Goal: Task Accomplishment & Management: Use online tool/utility

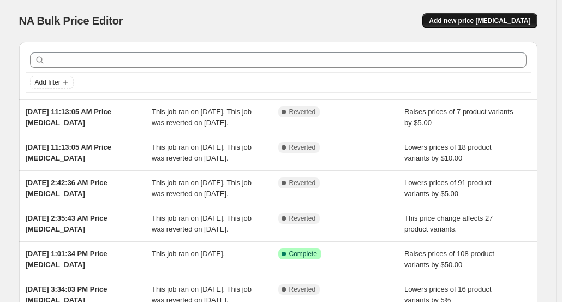
click at [483, 26] on button "Add new price [MEDICAL_DATA]" at bounding box center [479, 20] width 115 height 15
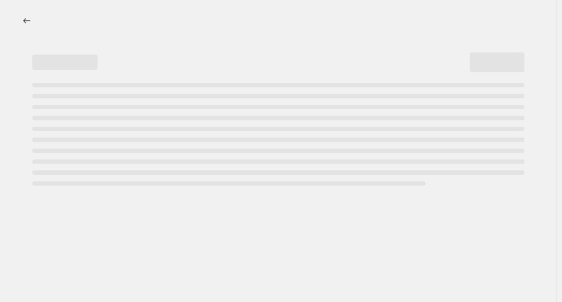
select select "percentage"
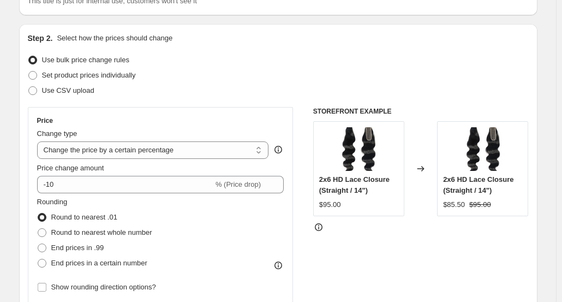
scroll to position [95, 0]
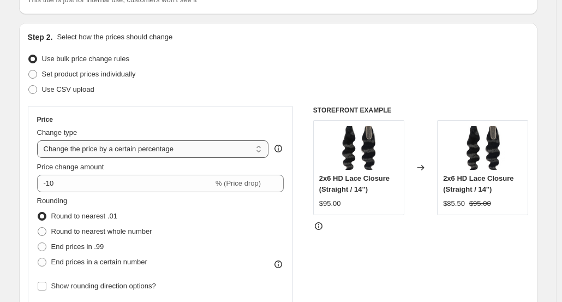
click at [85, 156] on select "Change the price to a certain amount Change the price by a certain amount Chang…" at bounding box center [153, 148] width 232 height 17
click at [39, 140] on select "Change the price to a certain amount Change the price by a certain amount Chang…" at bounding box center [153, 148] width 232 height 17
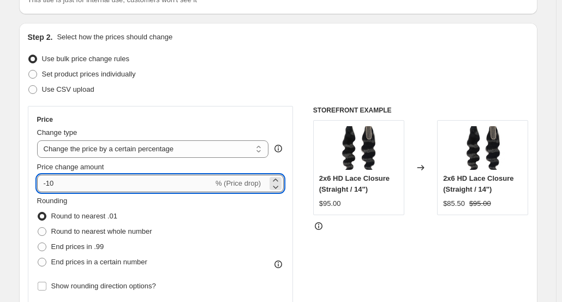
click at [112, 188] on input "-10" at bounding box center [125, 183] width 176 height 17
type input "-1"
type input "0"
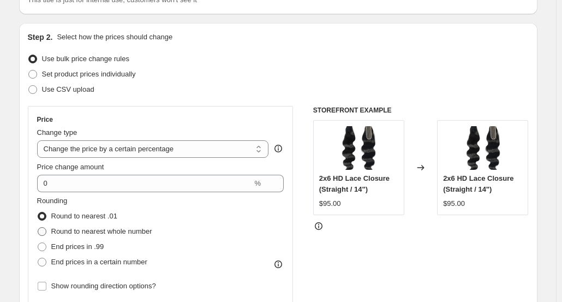
click at [104, 230] on span "Round to nearest whole number" at bounding box center [101, 231] width 101 height 8
click at [38, 227] on input "Round to nearest whole number" at bounding box center [38, 227] width 1 height 1
radio input "true"
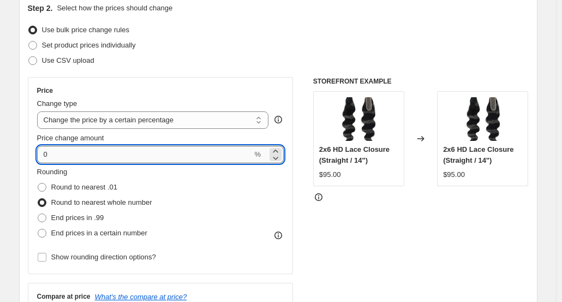
click at [111, 159] on input "0" at bounding box center [144, 154] width 215 height 17
type input "5"
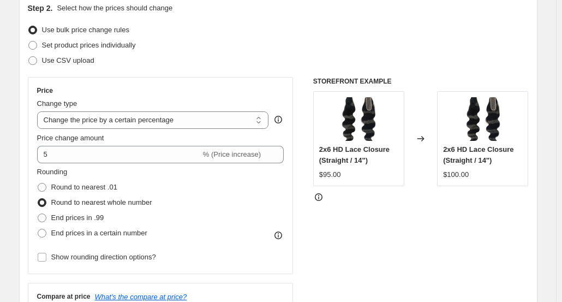
click at [350, 212] on div "STOREFRONT EXAMPLE 2x6 HD Lace Closure (Straight / 14") $95.00 Changed to 2x6 H…" at bounding box center [420, 210] width 215 height 267
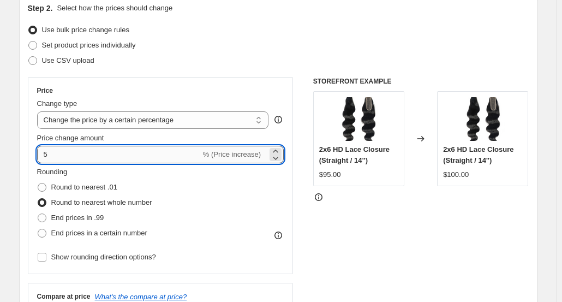
click at [151, 153] on input "5" at bounding box center [119, 154] width 164 height 17
type input "-5"
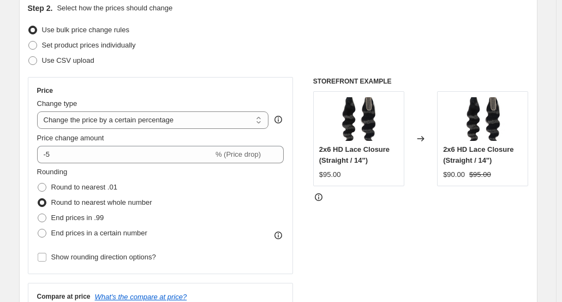
click at [433, 202] on div "STOREFRONT EXAMPLE 2x6 HD Lace Closure (Straight / 14") $95.00 Changed to 2x6 H…" at bounding box center [420, 210] width 215 height 267
click at [181, 120] on select "Change the price to a certain amount Change the price by a certain amount Chang…" at bounding box center [153, 119] width 232 height 17
select select "by"
click at [39, 111] on select "Change the price to a certain amount Change the price by a certain amount Chang…" at bounding box center [153, 119] width 232 height 17
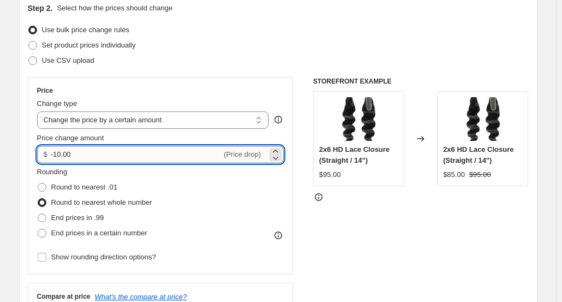
click at [167, 150] on input "-10.00" at bounding box center [136, 154] width 171 height 17
type input "-1"
type input "-5.00"
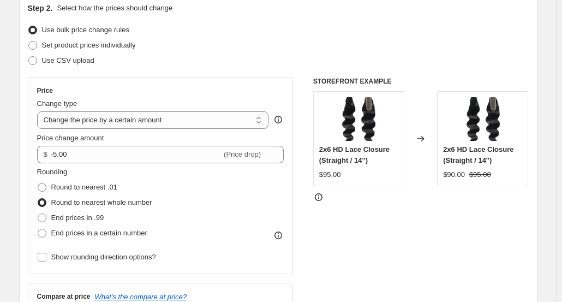
click at [339, 253] on div "STOREFRONT EXAMPLE 2x6 HD Lace Closure (Straight / 14") $95.00 Changed to 2x6 H…" at bounding box center [420, 210] width 215 height 267
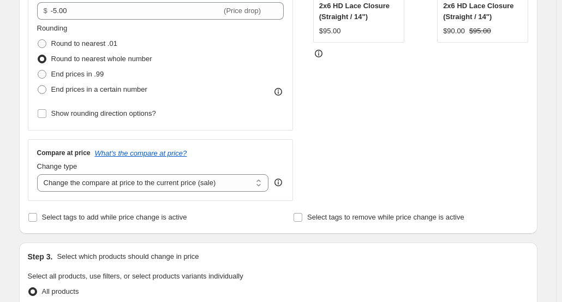
scroll to position [337, 0]
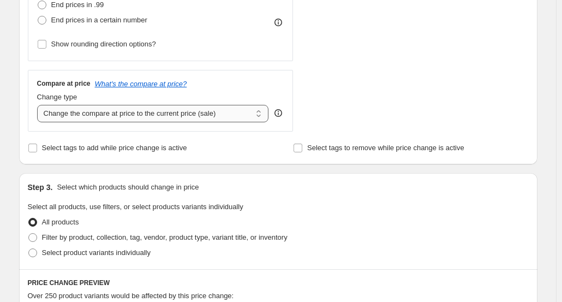
click at [217, 114] on select "Change the compare at price to the current price (sale) Change the compare at p…" at bounding box center [153, 113] width 232 height 17
select select "by"
click at [39, 105] on select "Change the compare at price to the current price (sale) Change the compare at p…" at bounding box center [153, 113] width 232 height 17
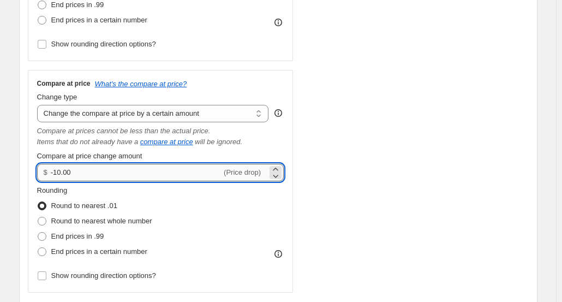
click at [70, 167] on input "-10.00" at bounding box center [136, 172] width 171 height 17
type input "10.00"
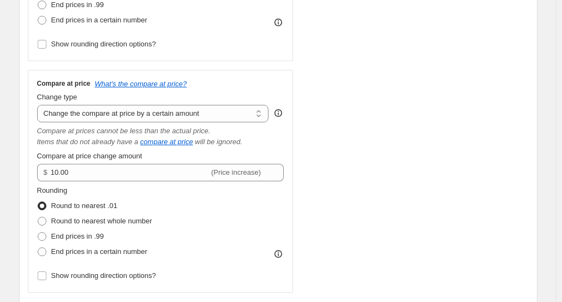
click at [362, 150] on div "STOREFRONT EXAMPLE 2x6 HD Lace Closure (Straight / 14") $95.00 Changed to 2x6 H…" at bounding box center [420, 78] width 215 height 428
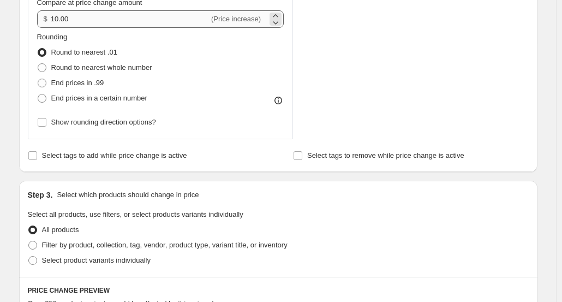
scroll to position [500, 0]
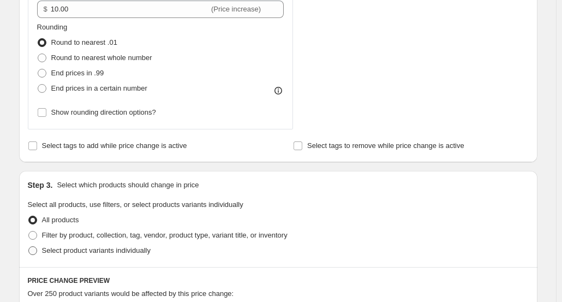
click at [81, 253] on span "Select product variants individually" at bounding box center [96, 250] width 109 height 8
click at [29, 247] on input "Select product variants individually" at bounding box center [28, 246] width 1 height 1
radio input "true"
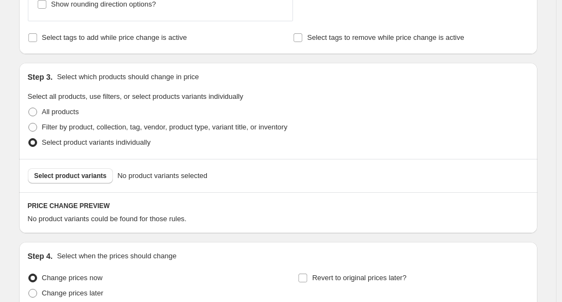
scroll to position [610, 0]
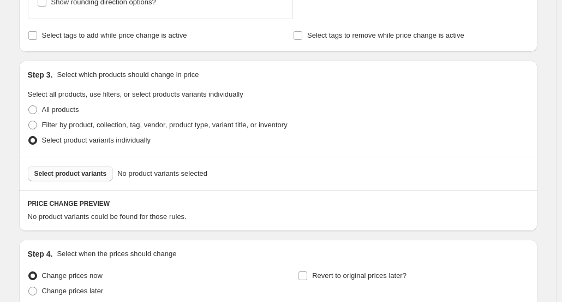
click at [89, 172] on span "Select product variants" at bounding box center [70, 173] width 73 height 9
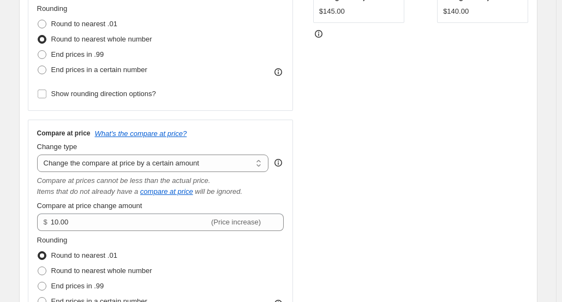
scroll to position [277, 0]
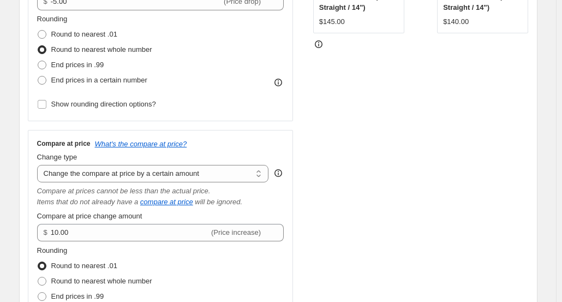
click at [122, 182] on div "Compare at price What's the compare at price? Change type Change the compare at…" at bounding box center [160, 241] width 247 height 204
click at [130, 173] on select "Change the compare at price to the current price (sale) Change the compare at p…" at bounding box center [153, 173] width 232 height 17
click at [39, 165] on select "Change the compare at price to the current price (sale) Change the compare at p…" at bounding box center [153, 173] width 232 height 17
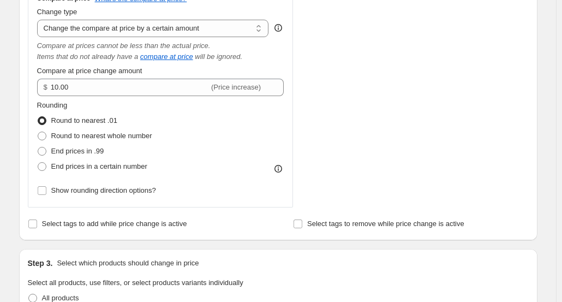
scroll to position [421, 0]
click at [136, 142] on label "Round to nearest whole number" at bounding box center [94, 136] width 115 height 15
click at [38, 133] on input "Round to nearest whole number" at bounding box center [38, 132] width 1 height 1
radio input "true"
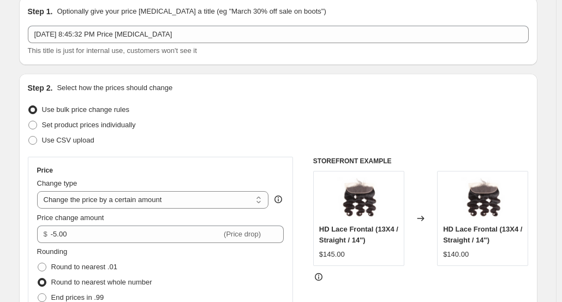
scroll to position [0, 0]
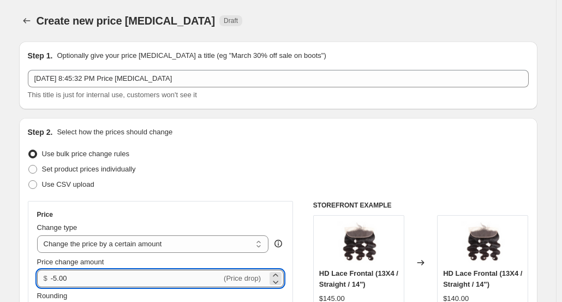
click at [69, 273] on input "-5.00" at bounding box center [136, 277] width 171 height 17
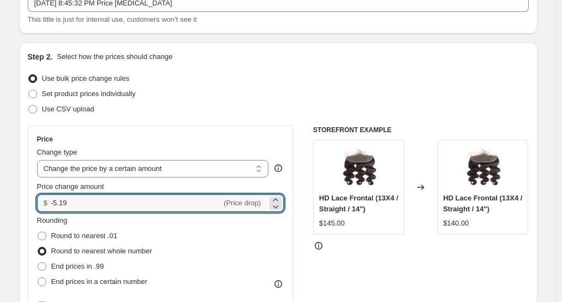
scroll to position [94, 0]
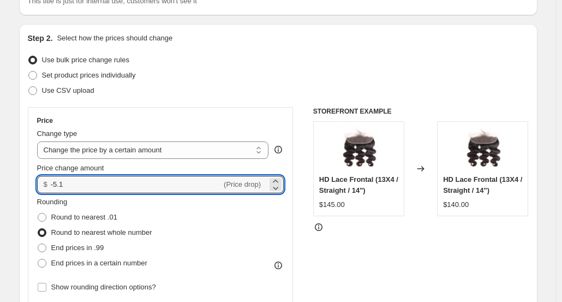
type input "-5"
type input "-10.00"
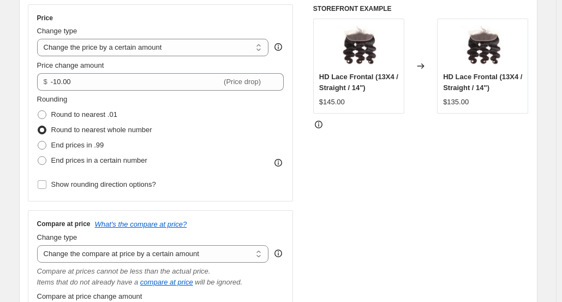
scroll to position [220, 0]
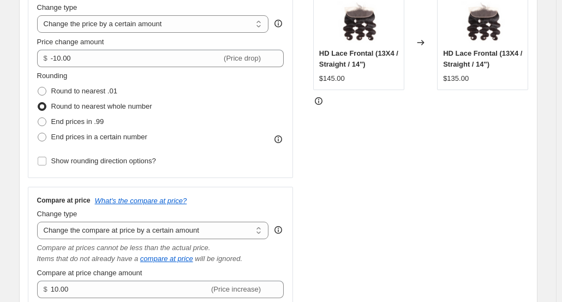
click at [128, 239] on div "Compare at price What's the compare at price? Change type Change the compare at…" at bounding box center [160, 298] width 247 height 204
click at [139, 238] on div "Compare at price What's the compare at price? Change type Change the compare at…" at bounding box center [160, 298] width 247 height 204
click at [149, 235] on select "Change the compare at price to the current price (sale) Change the compare at p…" at bounding box center [153, 229] width 232 height 17
select select "bp"
click at [39, 221] on select "Change the compare at price to the current price (sale) Change the compare at p…" at bounding box center [153, 229] width 232 height 17
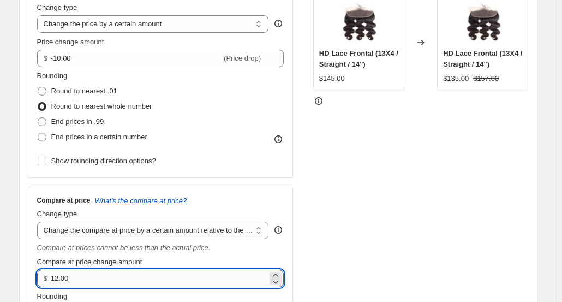
click at [100, 277] on input "12.00" at bounding box center [159, 277] width 217 height 17
type input "10.00"
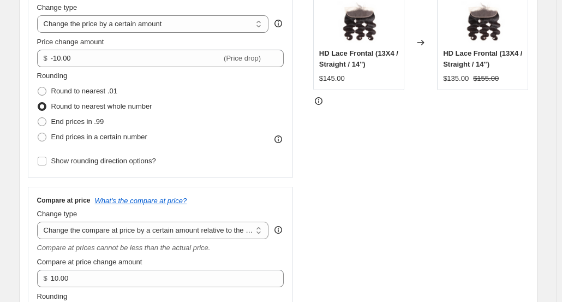
click at [379, 195] on div "STOREFRONT EXAMPLE HD Lace Frontal (13X4 / Straight / 14") $145.00 Changed to H…" at bounding box center [420, 189] width 215 height 417
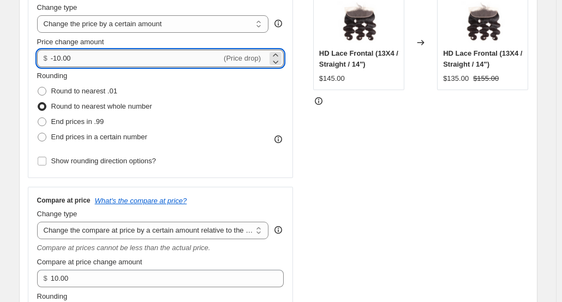
click at [75, 52] on input "-10.00" at bounding box center [136, 58] width 171 height 17
type input "-1"
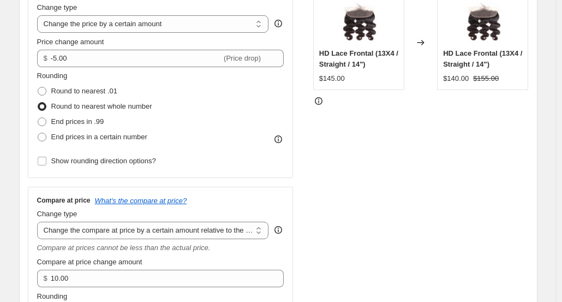
click at [359, 123] on div "STOREFRONT EXAMPLE HD Lace Frontal (13X4 / Straight / 14") $145.00 Changed to H…" at bounding box center [420, 189] width 215 height 417
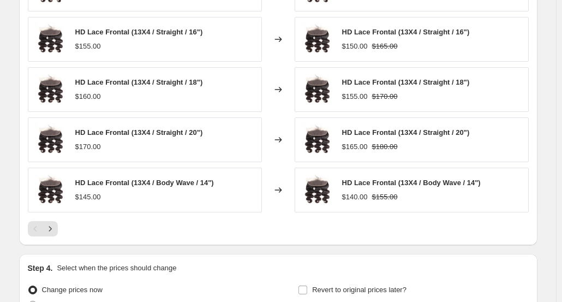
scroll to position [861, 0]
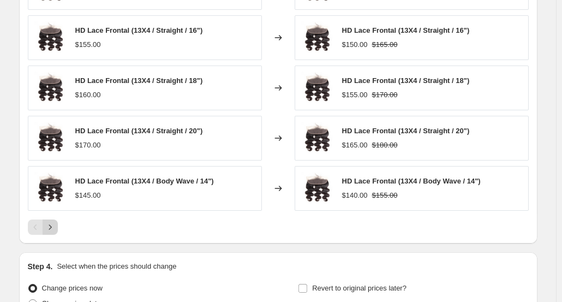
click at [48, 224] on icon "Next" at bounding box center [50, 226] width 11 height 11
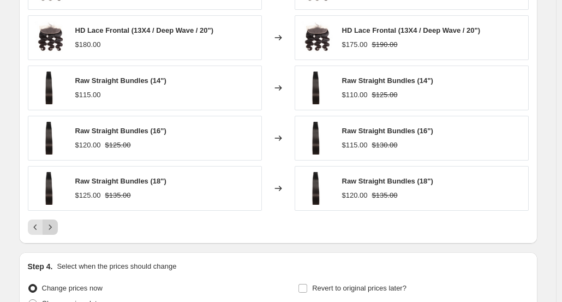
click at [48, 224] on icon "Next" at bounding box center [50, 226] width 11 height 11
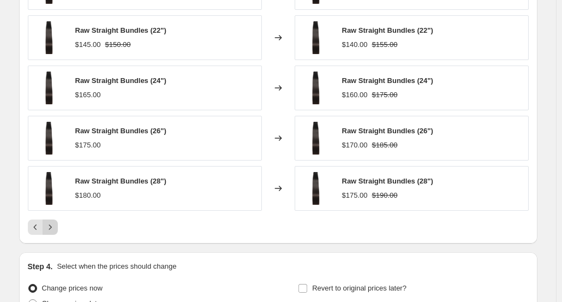
click at [48, 224] on icon "Next" at bounding box center [50, 226] width 11 height 11
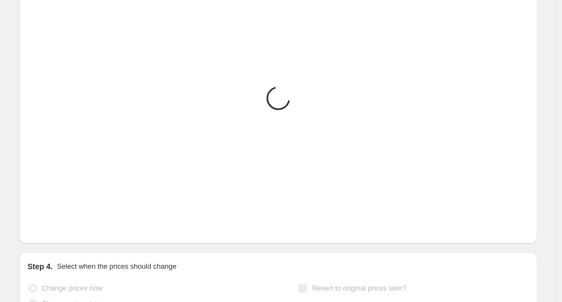
click at [48, 224] on icon "Next" at bounding box center [50, 226] width 11 height 11
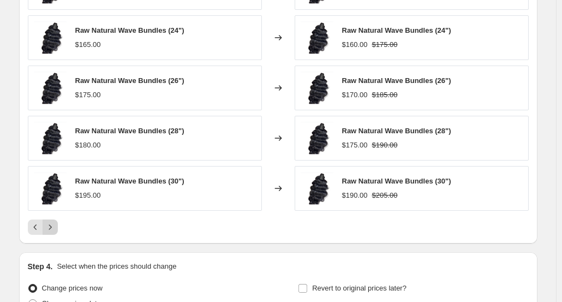
click at [48, 224] on icon "Next" at bounding box center [50, 226] width 11 height 11
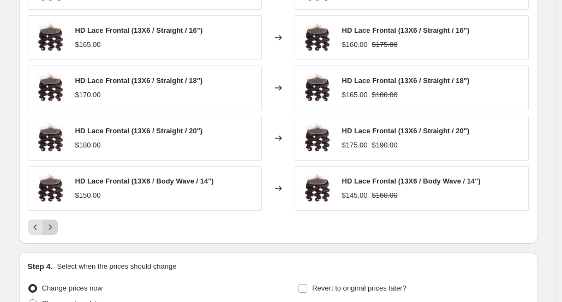
click at [48, 224] on icon "Next" at bounding box center [50, 226] width 11 height 11
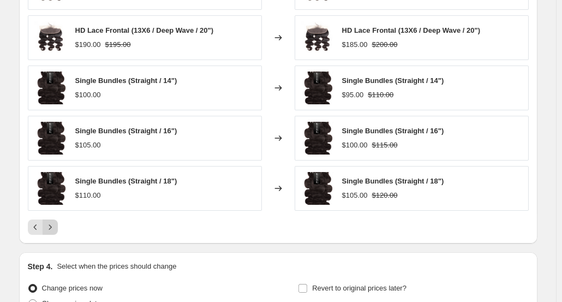
click at [48, 224] on icon "Next" at bounding box center [50, 226] width 11 height 11
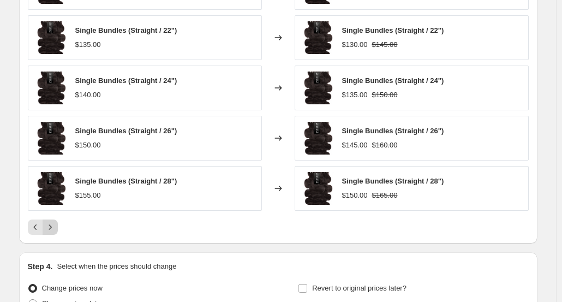
click at [48, 224] on icon "Next" at bounding box center [50, 226] width 11 height 11
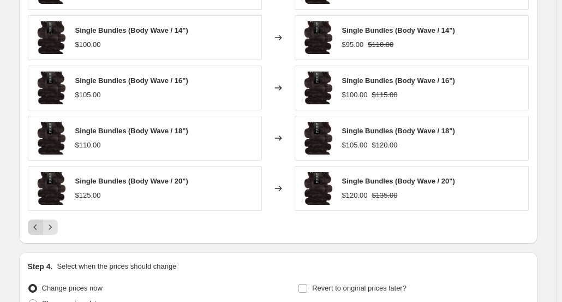
click at [32, 219] on button "Previous" at bounding box center [35, 226] width 15 height 15
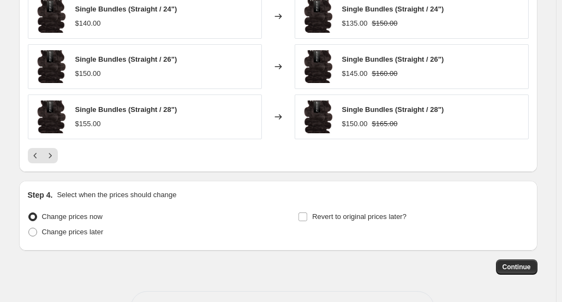
scroll to position [935, 0]
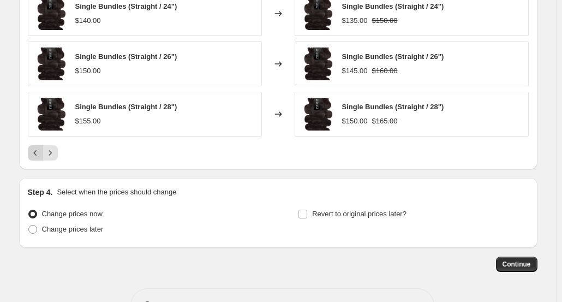
click at [34, 149] on icon "Previous" at bounding box center [35, 152] width 11 height 11
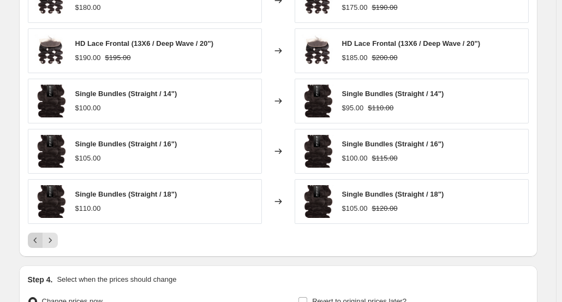
scroll to position [848, 0]
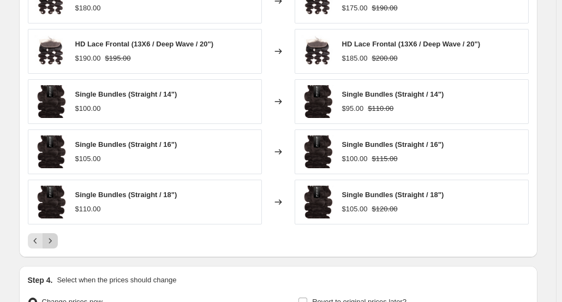
click at [58, 237] on button "Next" at bounding box center [50, 240] width 15 height 15
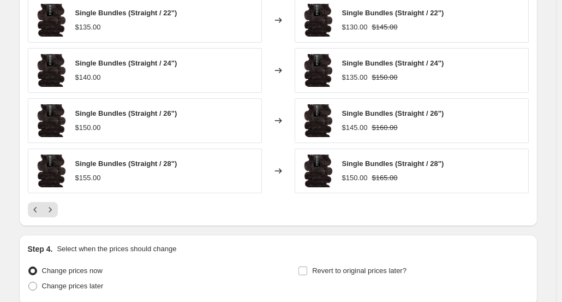
scroll to position [969, 0]
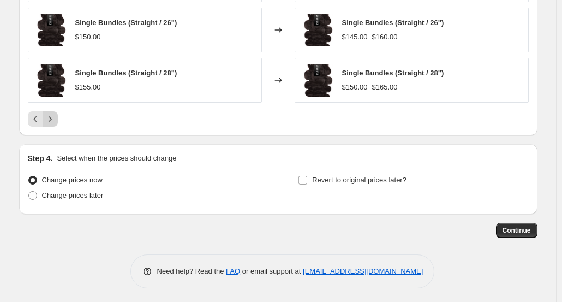
click at [51, 115] on icon "Next" at bounding box center [50, 118] width 11 height 11
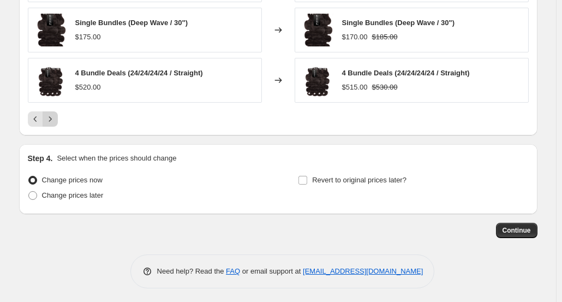
click at [51, 115] on icon "Next" at bounding box center [50, 118] width 11 height 11
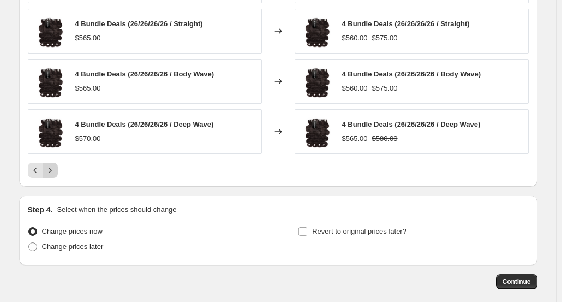
scroll to position [911, 0]
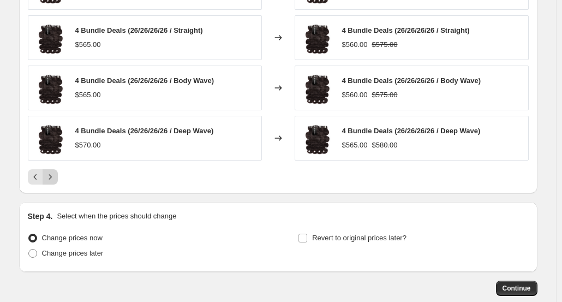
click at [51, 175] on icon "Next" at bounding box center [50, 176] width 3 height 5
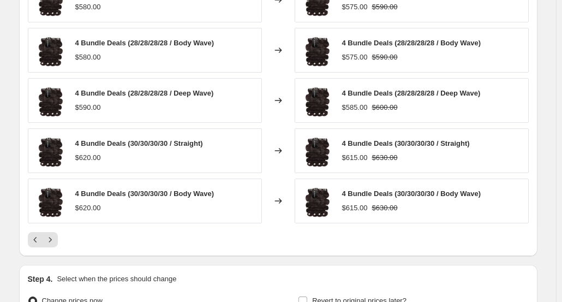
scroll to position [849, 0]
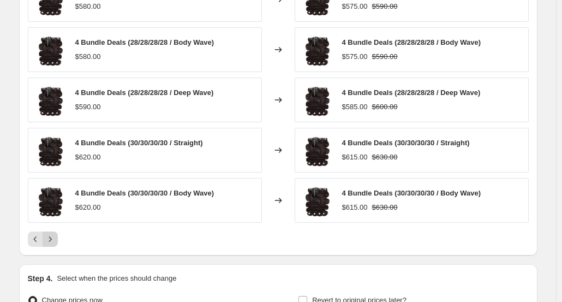
click at [50, 236] on icon "Next" at bounding box center [50, 238] width 11 height 11
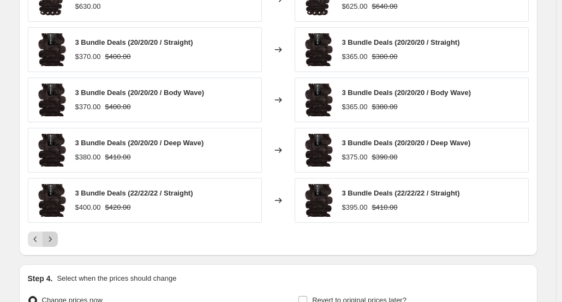
click at [50, 236] on icon "Next" at bounding box center [50, 238] width 11 height 11
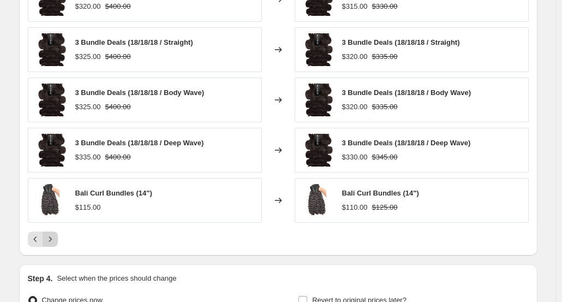
click at [50, 236] on icon "Next" at bounding box center [50, 238] width 11 height 11
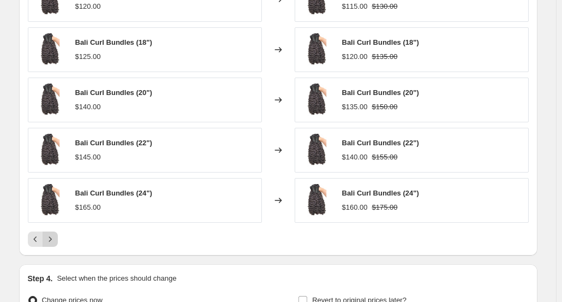
click at [50, 236] on icon "Next" at bounding box center [50, 238] width 11 height 11
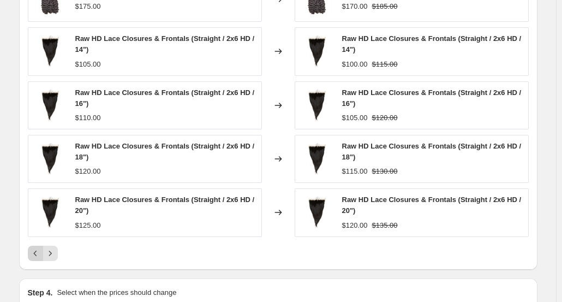
click at [39, 253] on icon "Previous" at bounding box center [35, 253] width 11 height 11
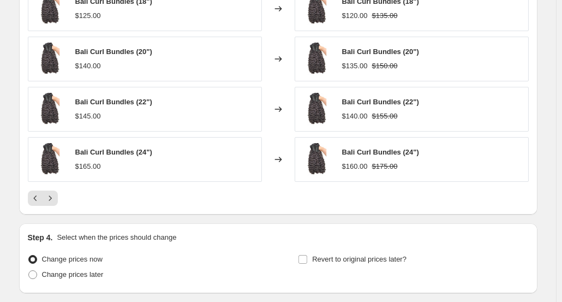
scroll to position [892, 0]
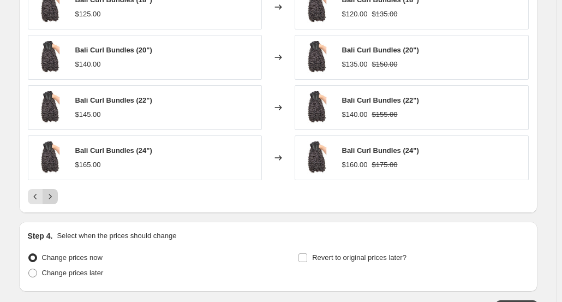
click at [51, 201] on button "Next" at bounding box center [50, 196] width 15 height 15
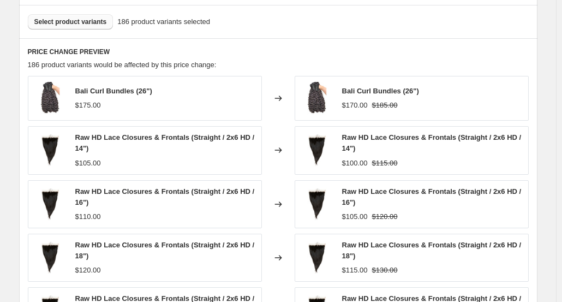
scroll to position [750, 0]
drag, startPoint x: 72, startPoint y: 168, endPoint x: 325, endPoint y: 4, distance: 301.2
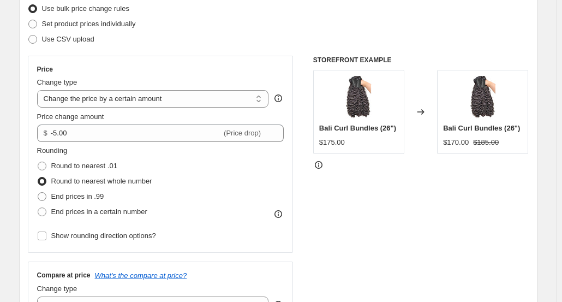
scroll to position [143, 0]
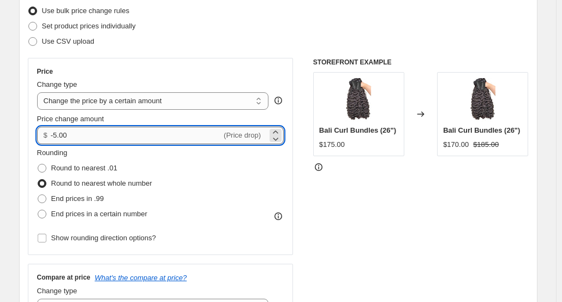
click at [75, 136] on input "-5.00" at bounding box center [136, 135] width 171 height 17
type input "-5"
type input "-10.00"
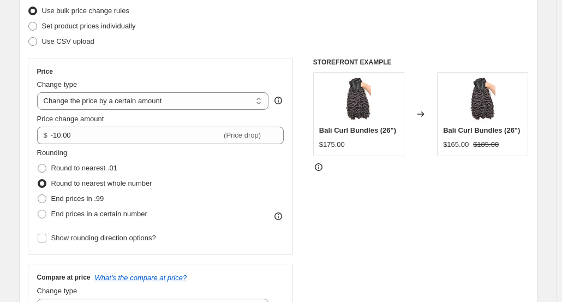
click at [347, 234] on div "STOREFRONT EXAMPLE Bali Curl Bundles (26") $175.00 Changed to Bali Curl Bundles…" at bounding box center [420, 266] width 215 height 417
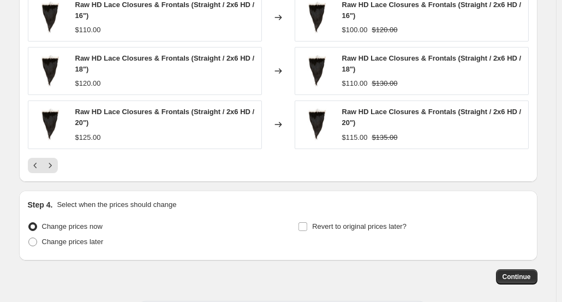
scroll to position [983, 0]
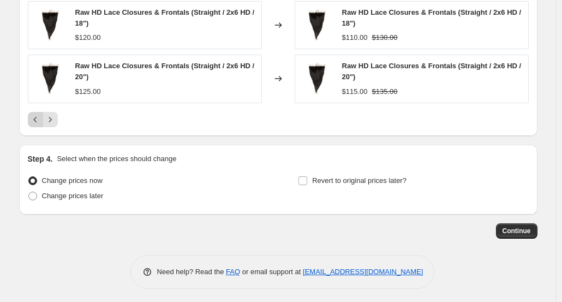
click at [38, 114] on icon "Previous" at bounding box center [35, 119] width 11 height 11
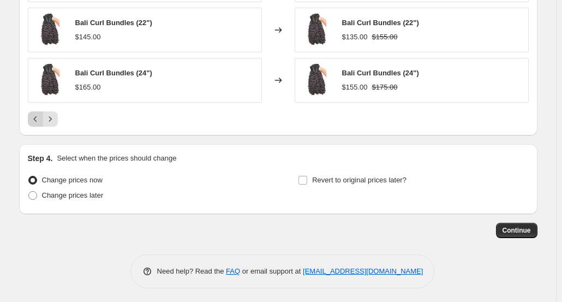
click at [38, 113] on icon "Previous" at bounding box center [35, 118] width 11 height 11
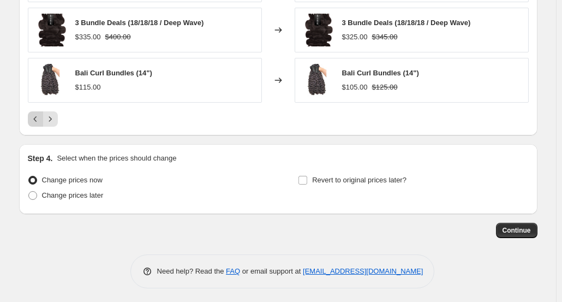
click at [38, 113] on icon "Previous" at bounding box center [35, 118] width 11 height 11
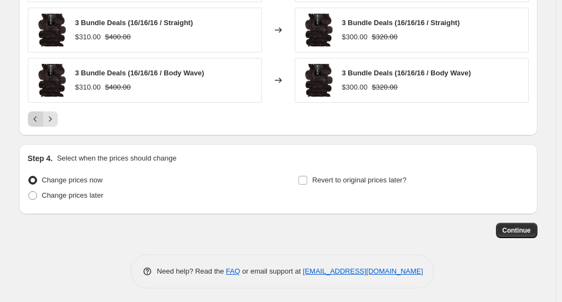
click at [38, 113] on icon "Previous" at bounding box center [35, 118] width 11 height 11
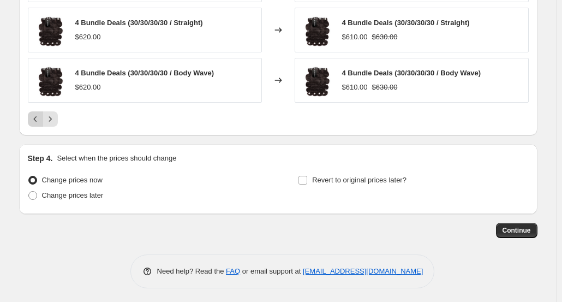
click at [38, 113] on icon "Previous" at bounding box center [35, 118] width 11 height 11
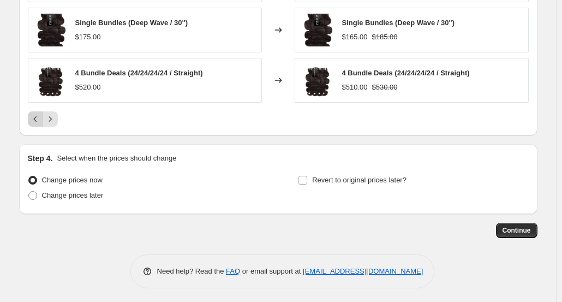
click at [38, 113] on icon "Previous" at bounding box center [35, 118] width 11 height 11
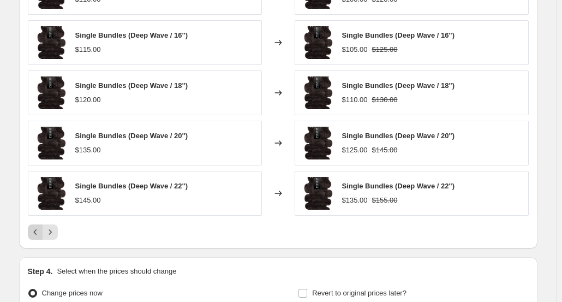
scroll to position [877, 0]
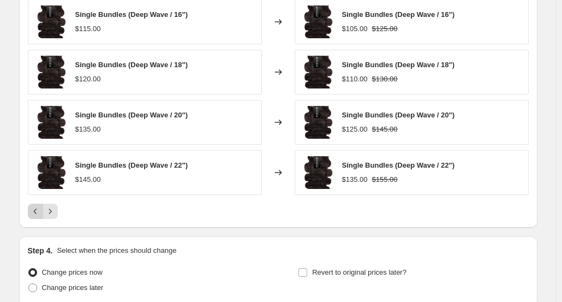
click at [32, 209] on icon "Previous" at bounding box center [35, 211] width 11 height 11
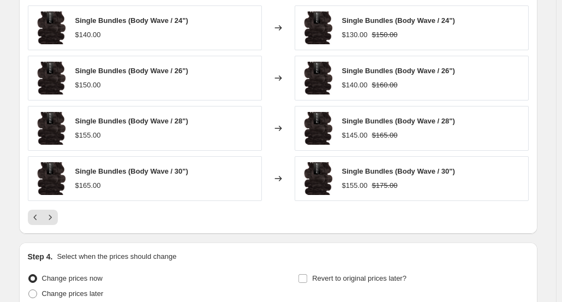
scroll to position [897, 0]
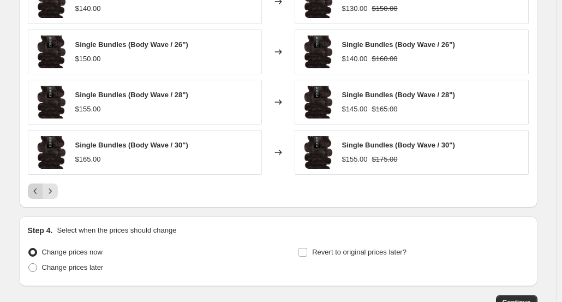
click at [40, 189] on icon "Previous" at bounding box center [35, 190] width 11 height 11
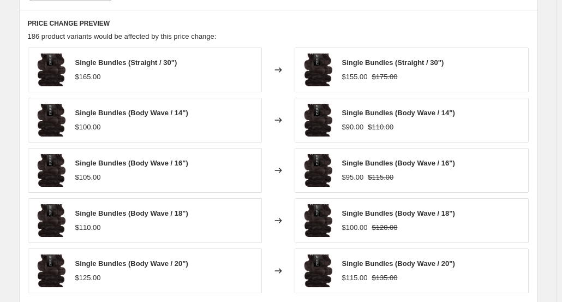
scroll to position [969, 0]
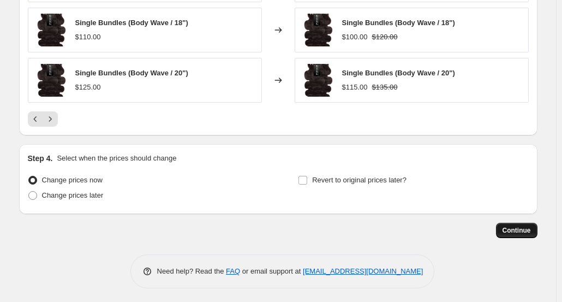
click at [518, 223] on button "Continue" at bounding box center [516, 230] width 41 height 15
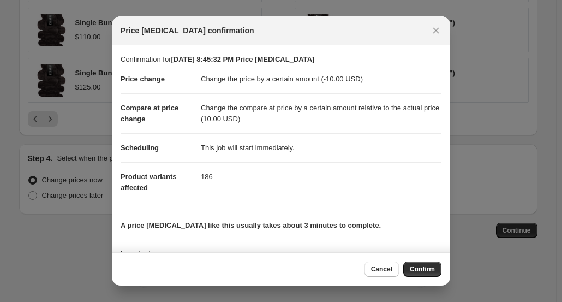
scroll to position [56, 0]
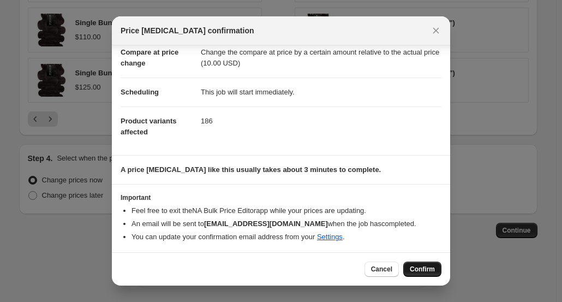
click at [426, 274] on button "Confirm" at bounding box center [422, 268] width 38 height 15
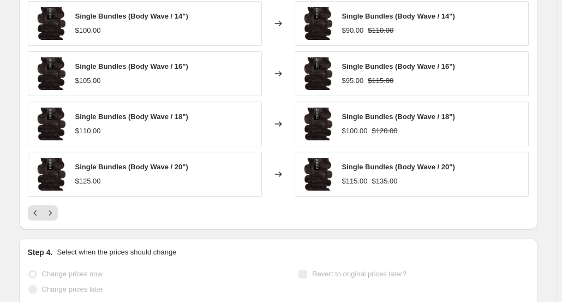
scroll to position [998, 0]
